Goal: Task Accomplishment & Management: Manage account settings

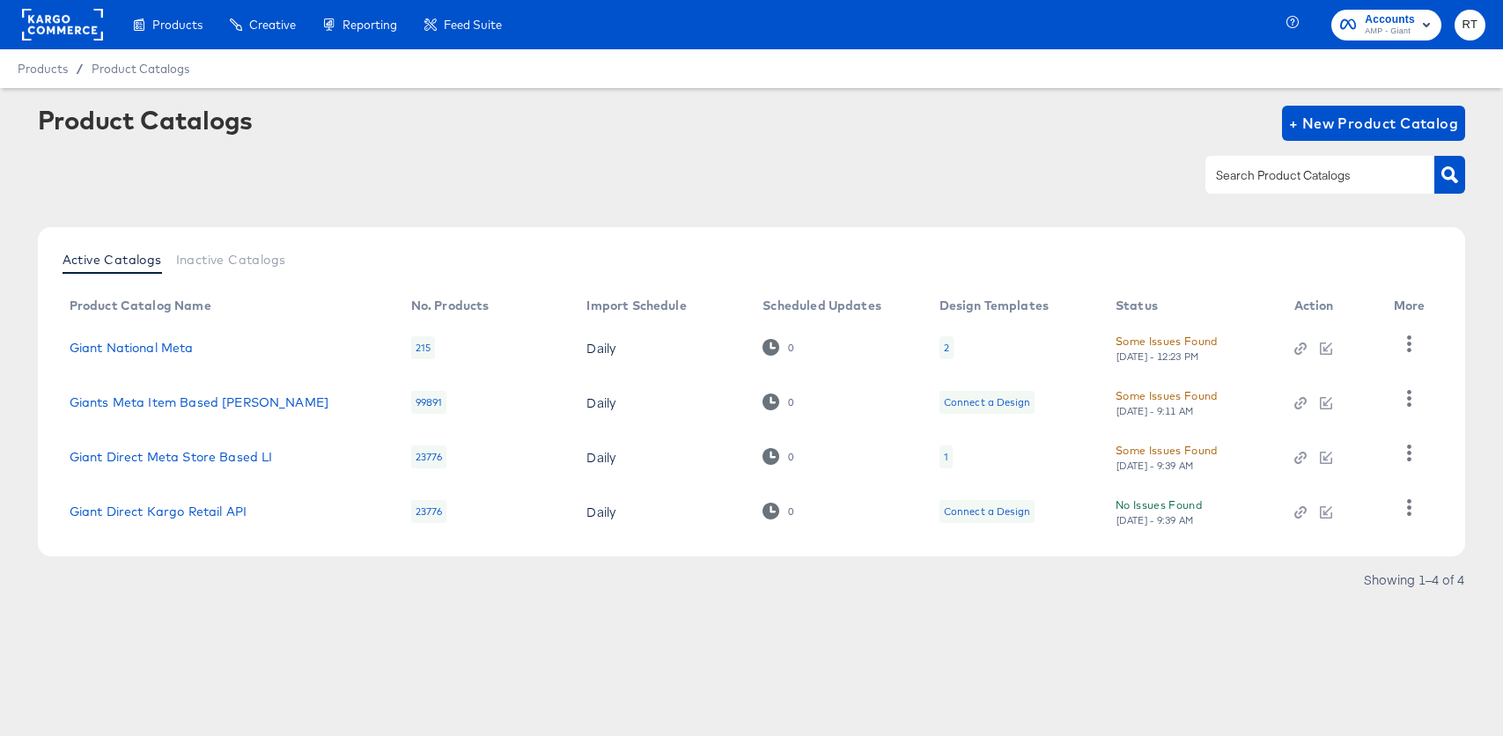
click at [56, 28] on rect at bounding box center [62, 25] width 81 height 32
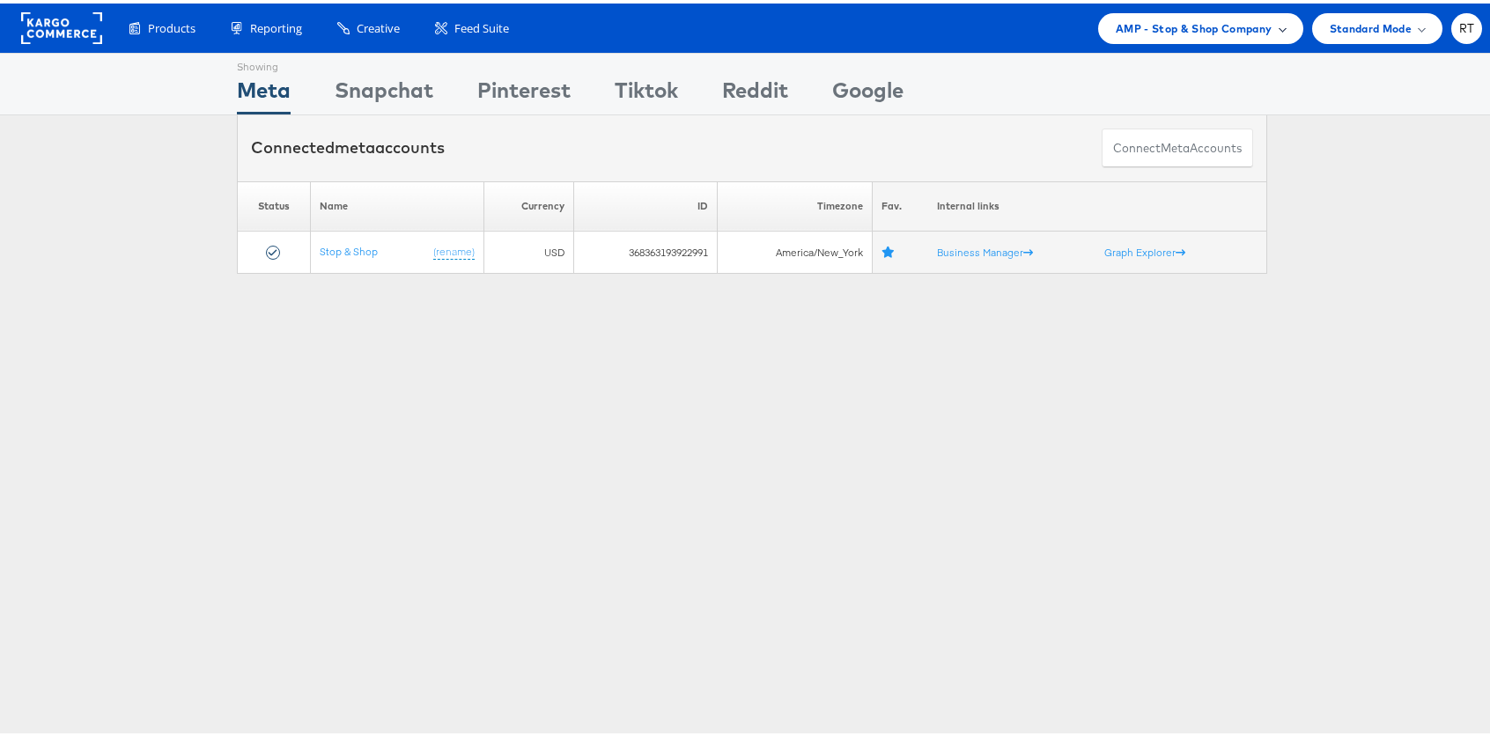
click at [1183, 29] on span "AMP - Stop & Shop Company" at bounding box center [1193, 25] width 157 height 18
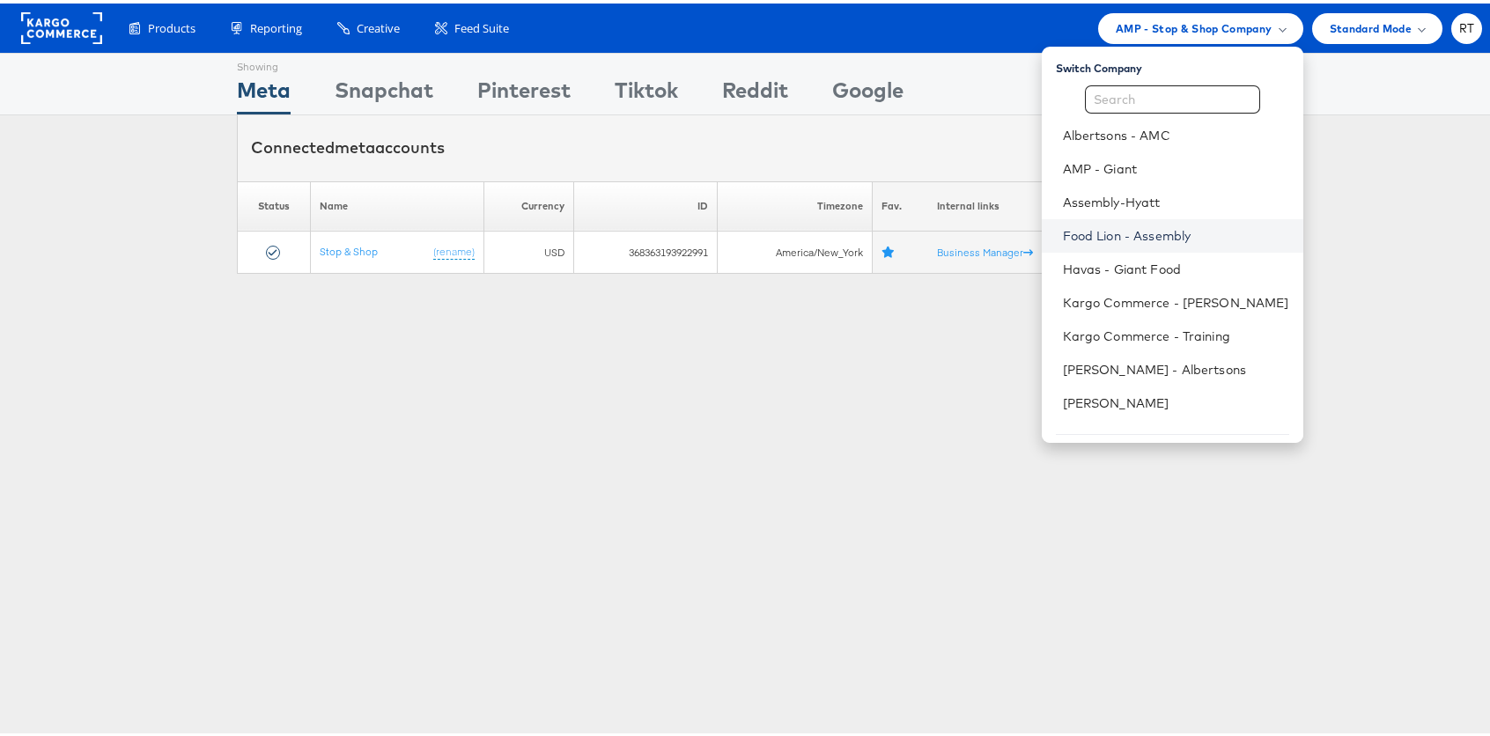
click at [1167, 226] on link "Food Lion - Assembly" at bounding box center [1176, 233] width 226 height 18
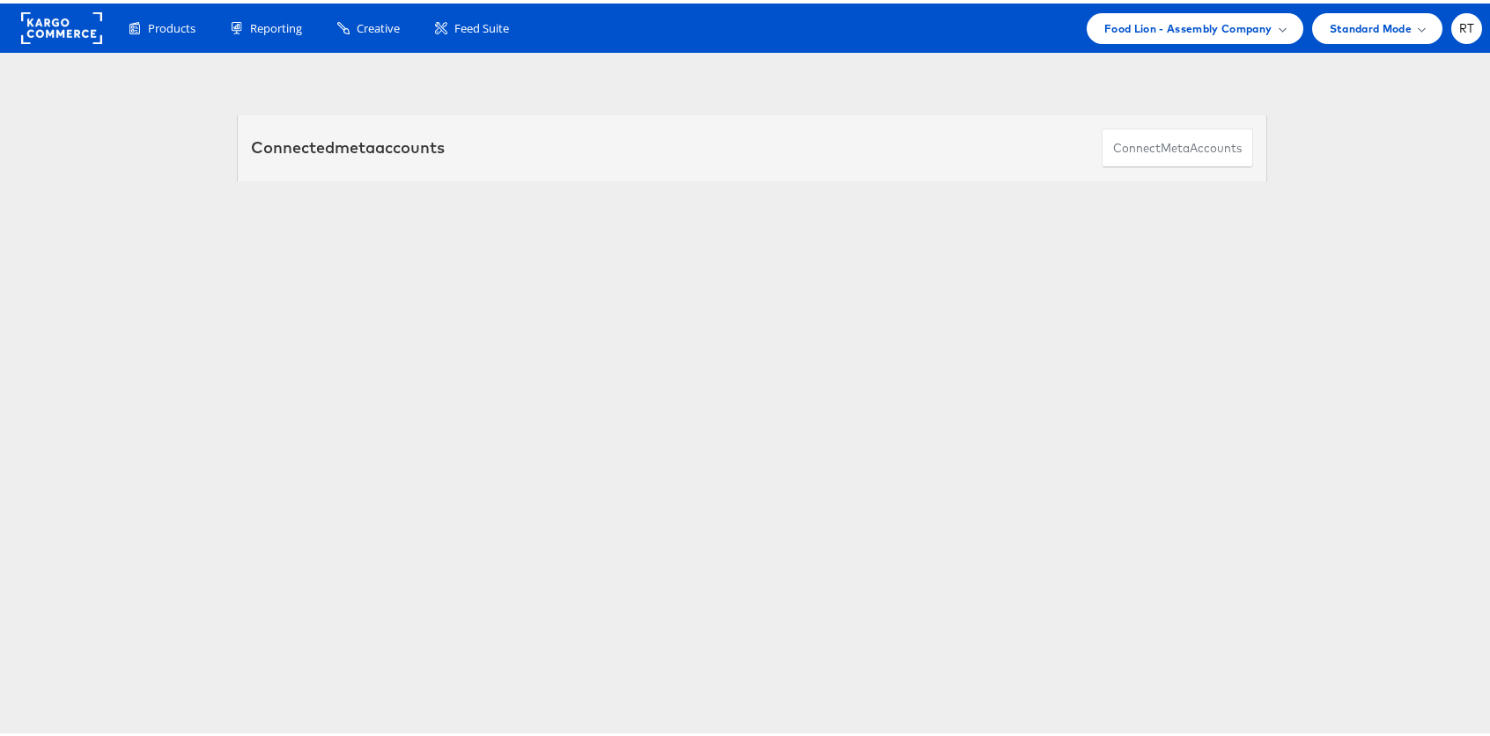
click at [342, 254] on link "Food Lion" at bounding box center [343, 247] width 47 height 13
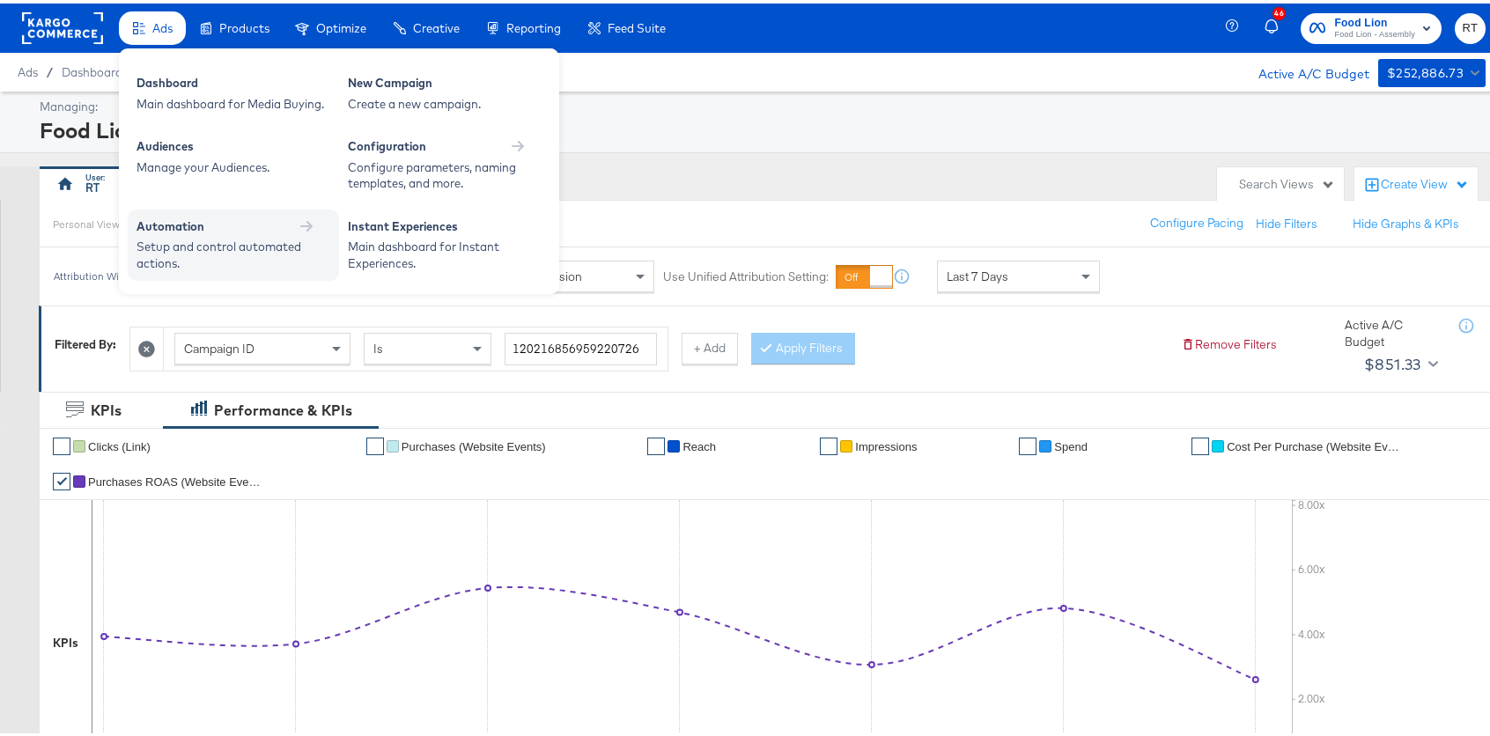
click at [185, 242] on div "Setup and control automated actions." at bounding box center [224, 251] width 176 height 33
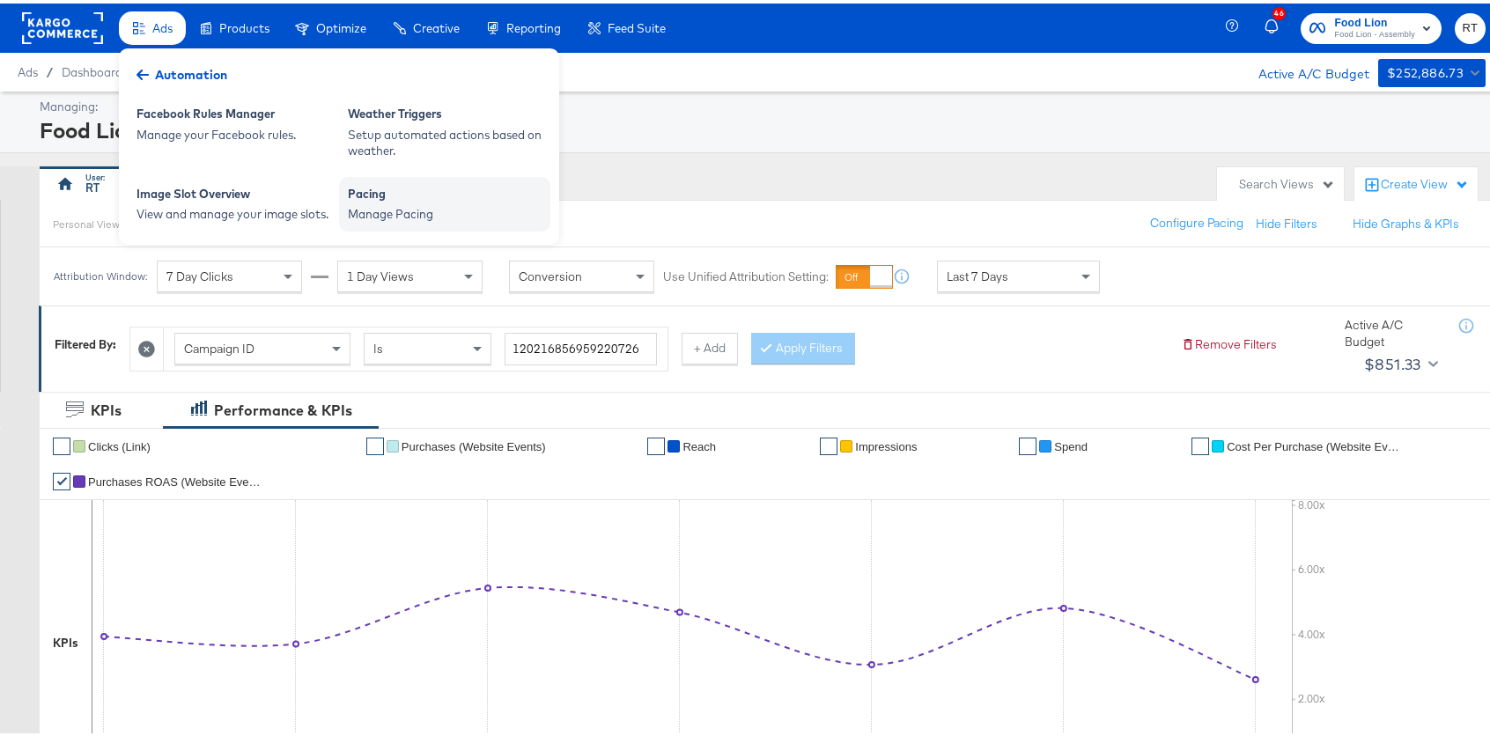
click at [466, 225] on div "Pacing Manage Pacing" at bounding box center [444, 200] width 211 height 55
click at [381, 182] on div "Pacing" at bounding box center [445, 192] width 194 height 21
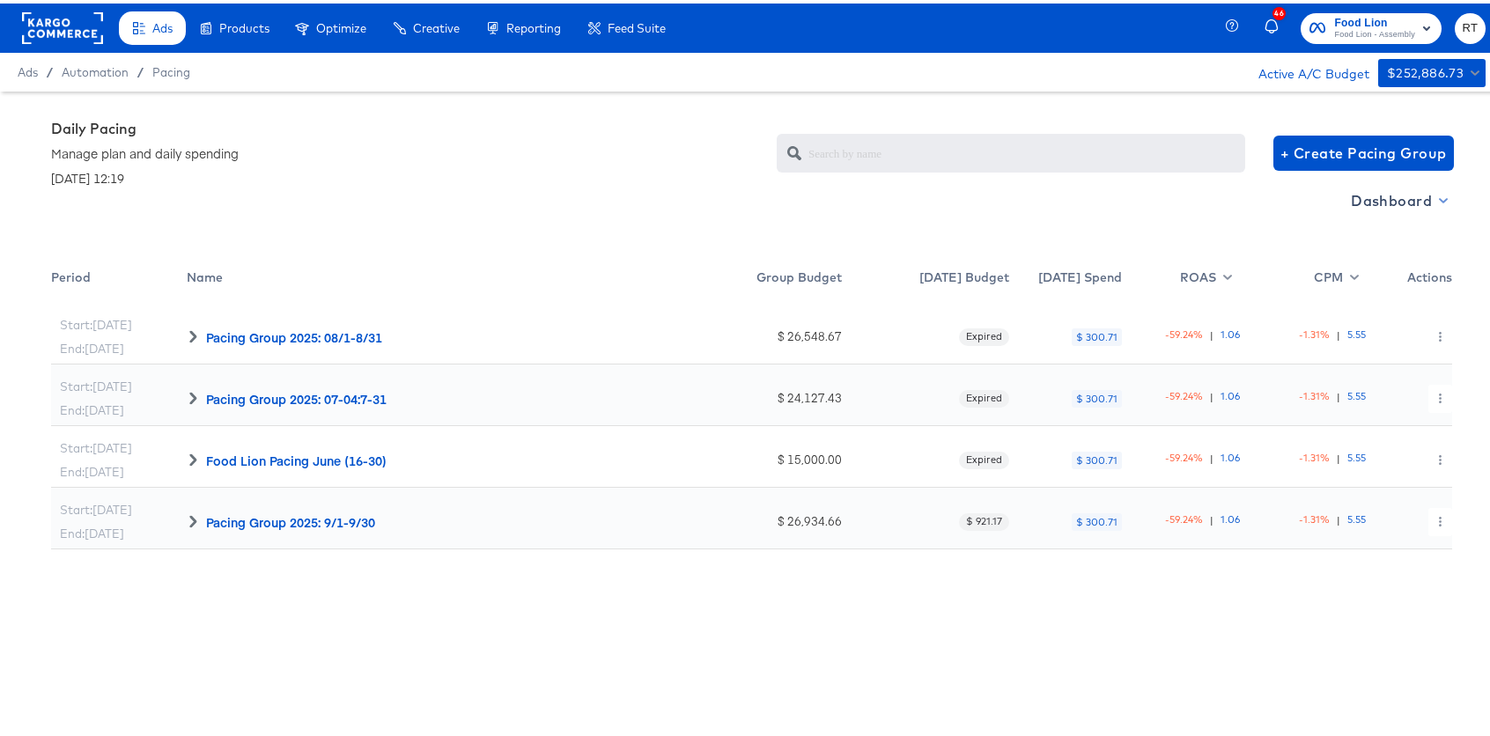
click at [1373, 195] on span "Dashboard" at bounding box center [1398, 197] width 94 height 25
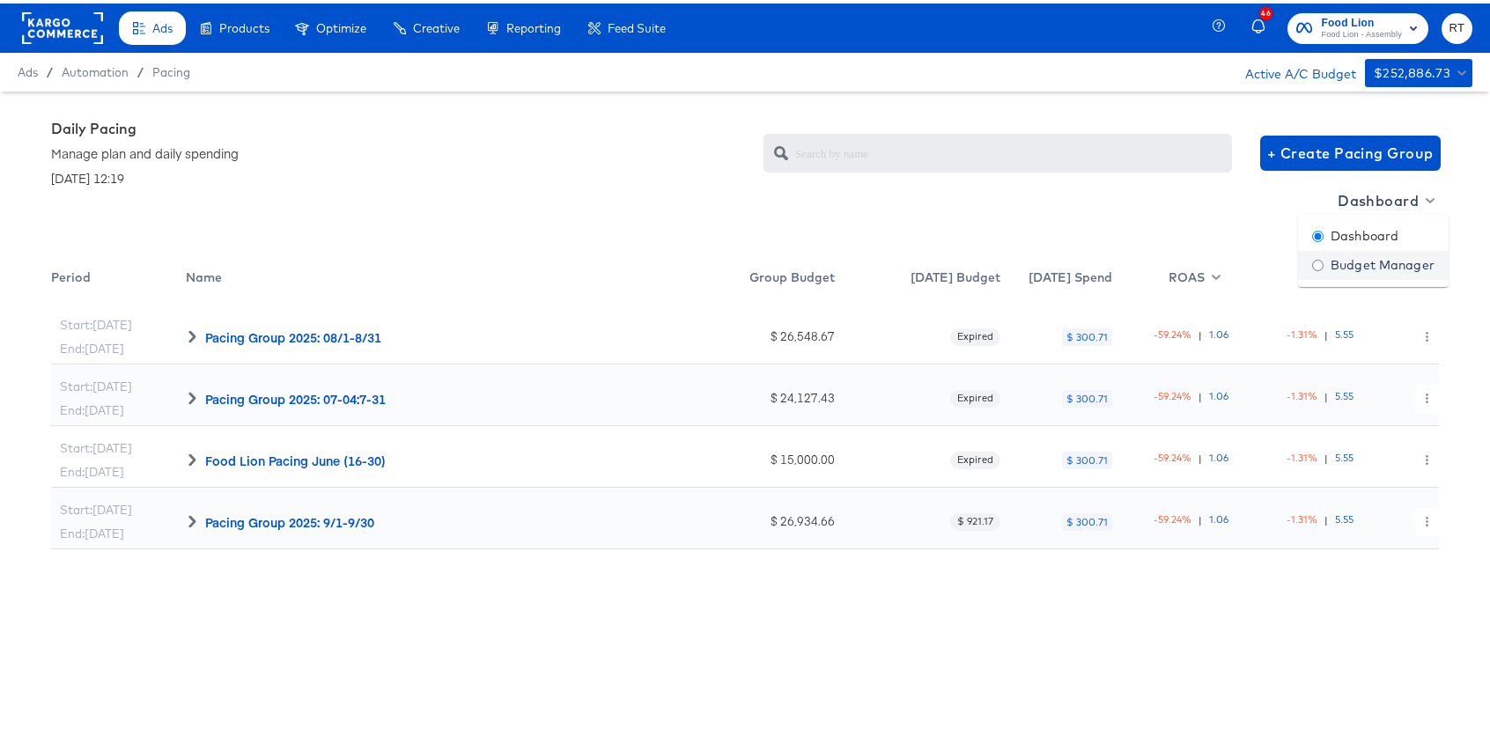
click at [1381, 270] on div "Budget Manager" at bounding box center [1373, 262] width 122 height 18
radio input "false"
radio input "true"
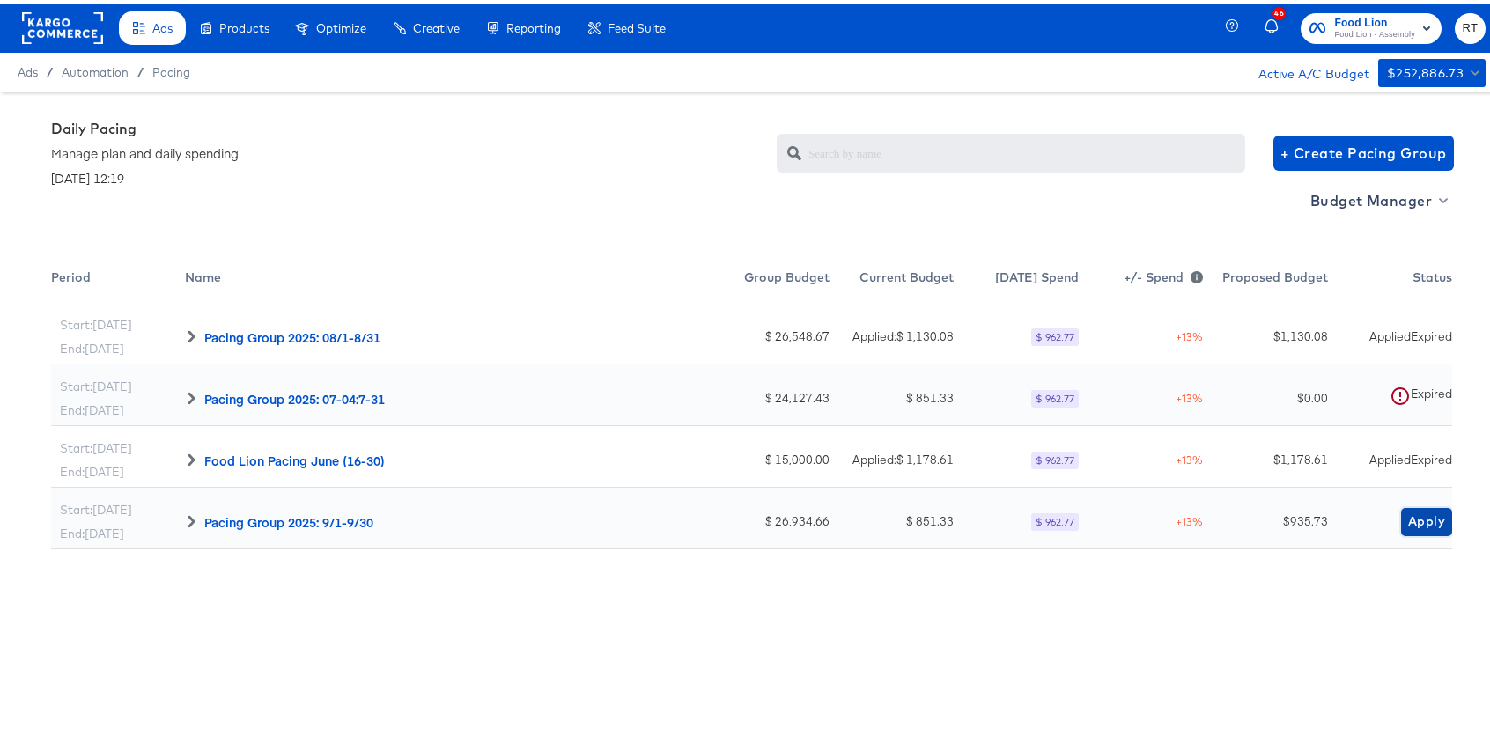
click at [1408, 518] on span "Apply" at bounding box center [1426, 518] width 37 height 22
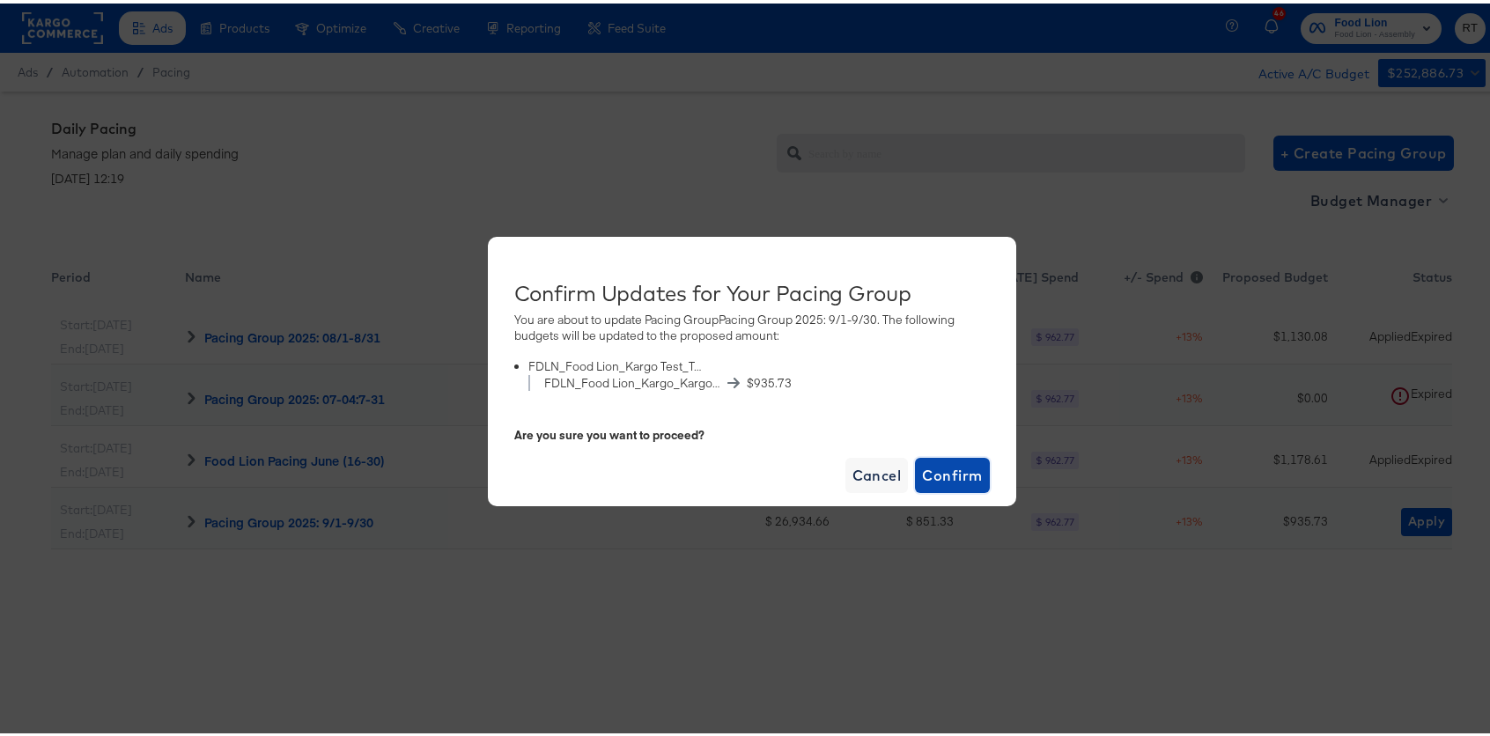
click at [932, 475] on span "Confirm" at bounding box center [952, 472] width 60 height 25
